Goal: Find specific page/section: Find specific page/section

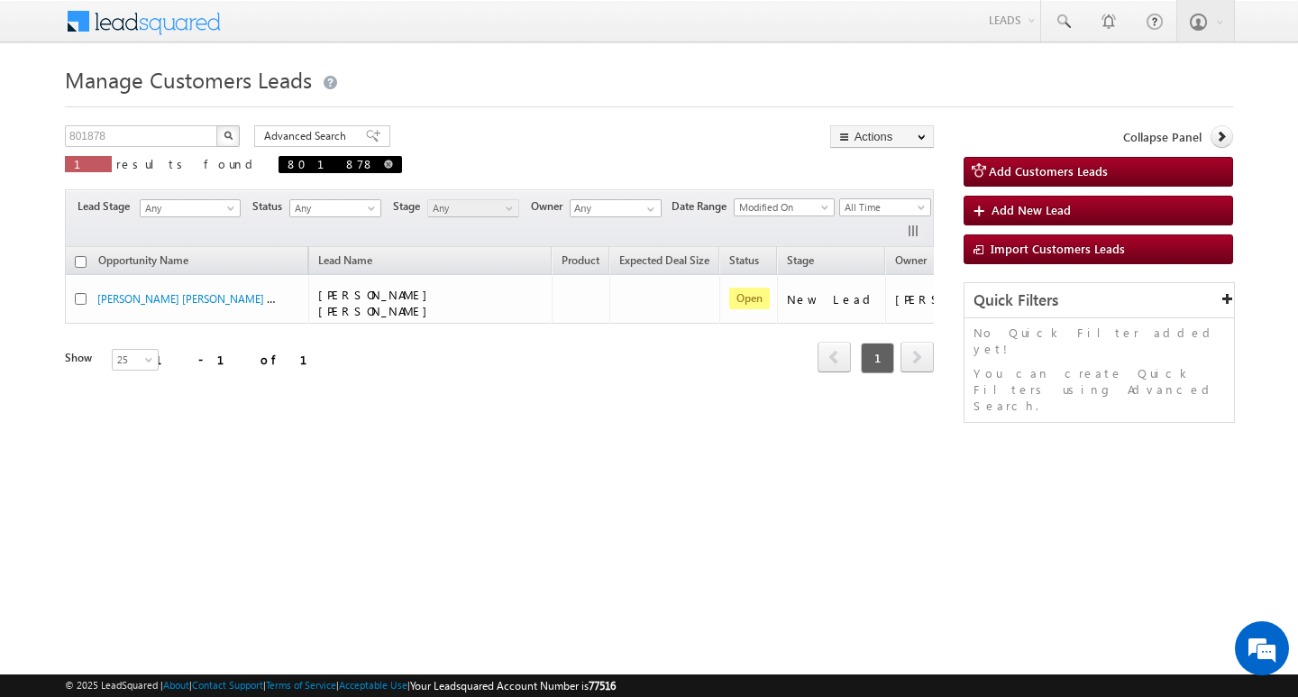
click at [384, 169] on link at bounding box center [388, 163] width 9 height 15
type input "Search Customers Leads"
click at [384, 169] on link at bounding box center [388, 163] width 9 height 15
type input "Search Customers Leads"
